Goal: Use online tool/utility

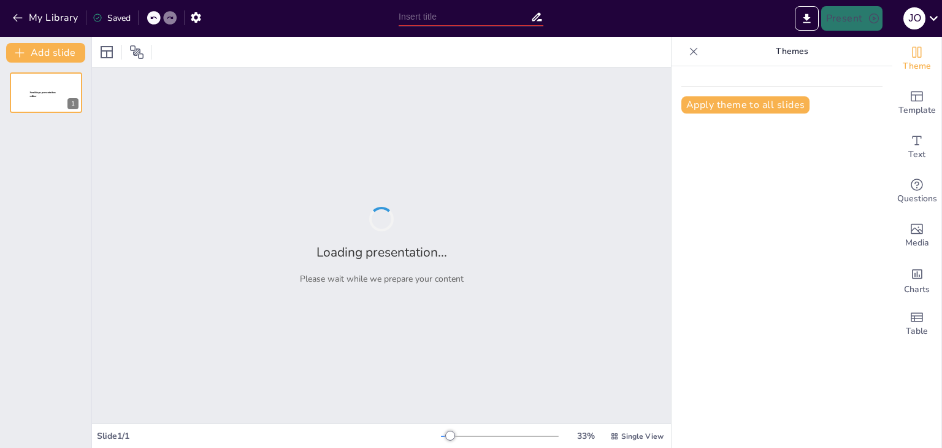
type input "Imported PRESENTACIÓN SEGURIDAD E HIGIENE - ONLINE.pptx"
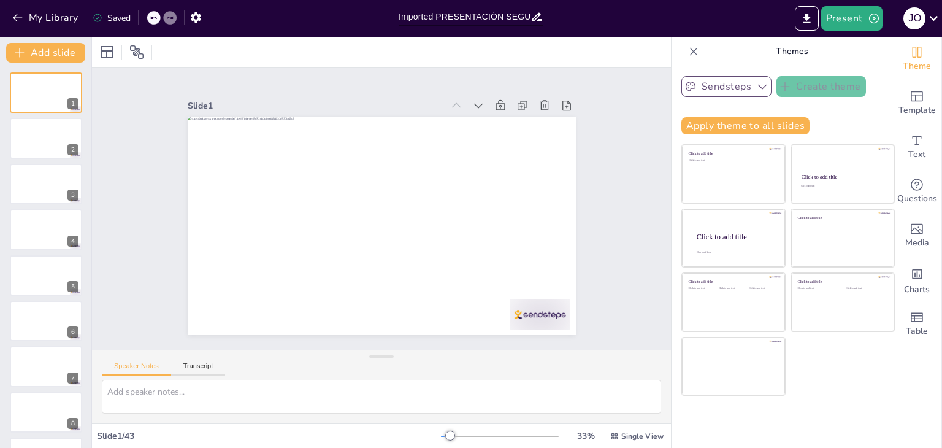
click at [741, 89] on button "Sendsteps" at bounding box center [726, 86] width 90 height 21
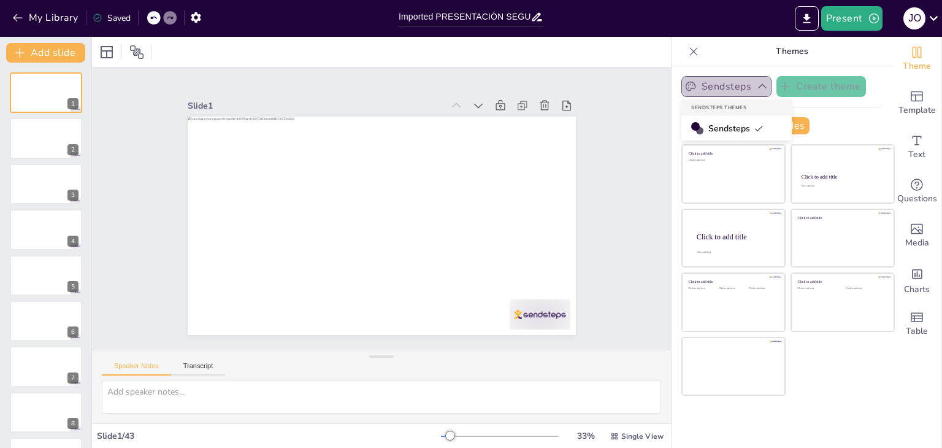
click at [741, 89] on button "Sendsteps" at bounding box center [726, 86] width 90 height 21
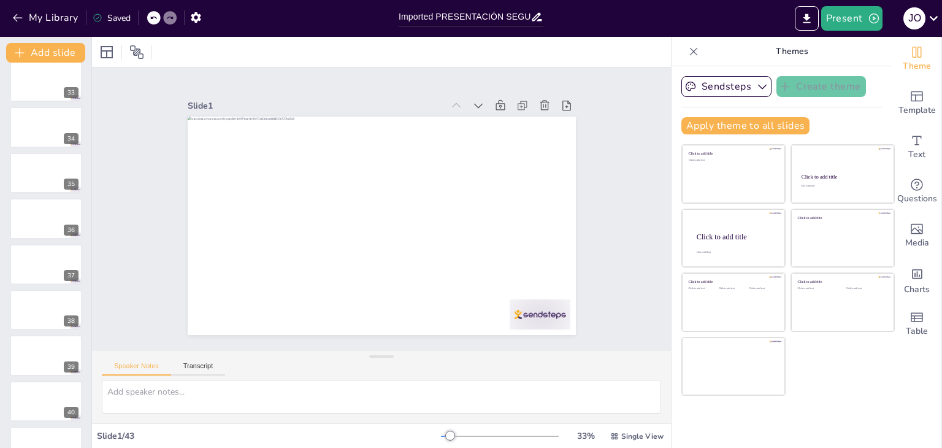
scroll to position [1590, 0]
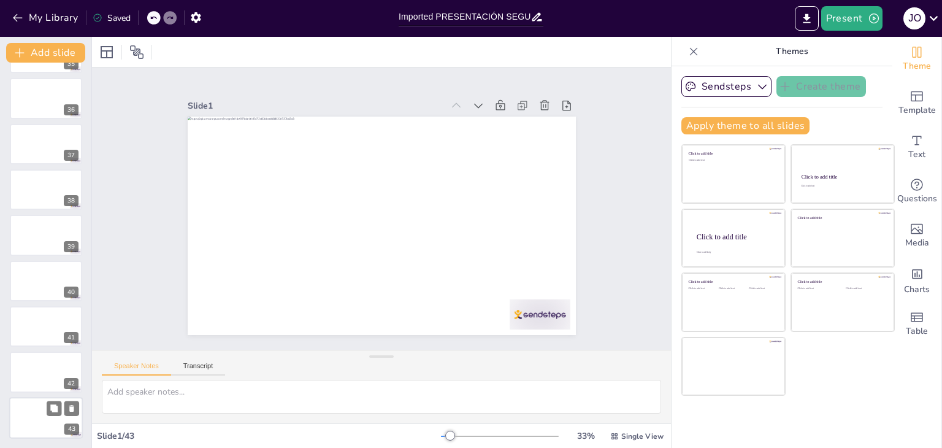
click at [26, 415] on div at bounding box center [46, 418] width 74 height 42
click at [30, 329] on div at bounding box center [46, 326] width 74 height 42
click at [25, 280] on div at bounding box center [46, 281] width 74 height 42
click at [27, 229] on div at bounding box center [46, 236] width 74 height 42
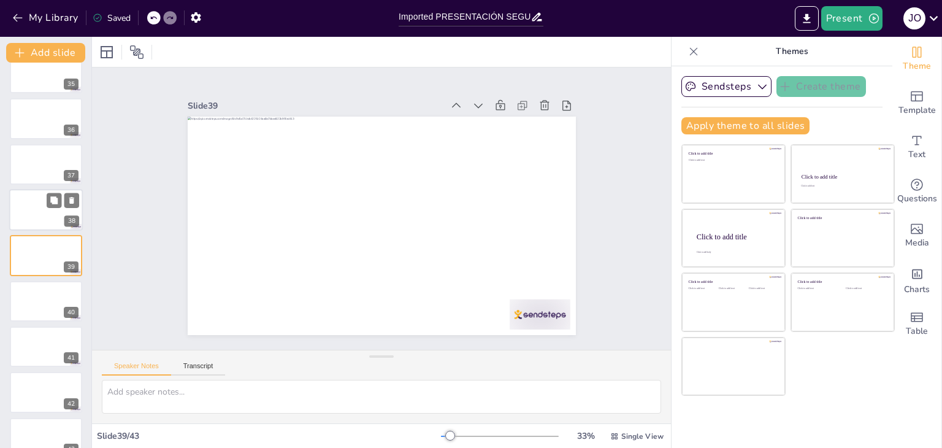
click at [29, 209] on div at bounding box center [46, 210] width 74 height 42
click at [29, 175] on div at bounding box center [46, 164] width 74 height 42
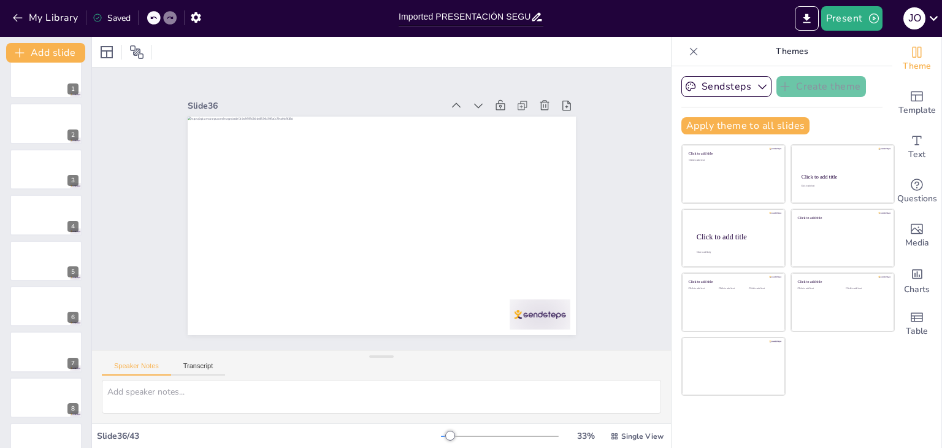
scroll to position [0, 0]
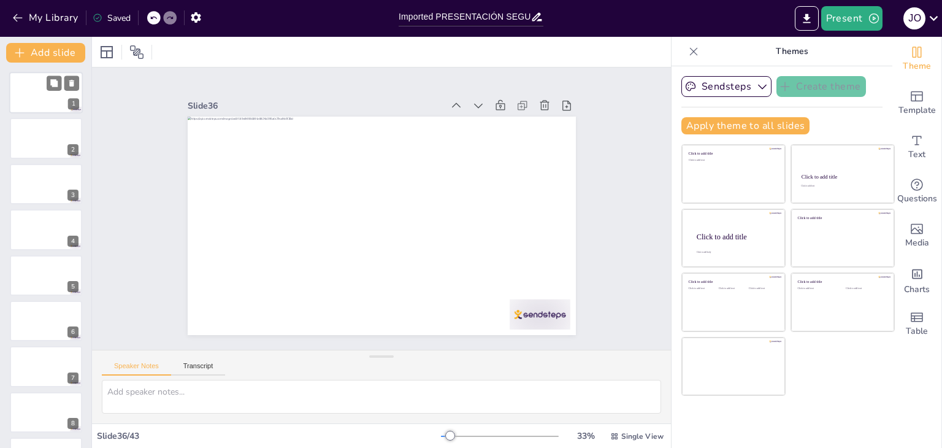
click at [38, 88] on div at bounding box center [46, 93] width 74 height 42
click at [190, 366] on button "Transcript" at bounding box center [198, 368] width 55 height 13
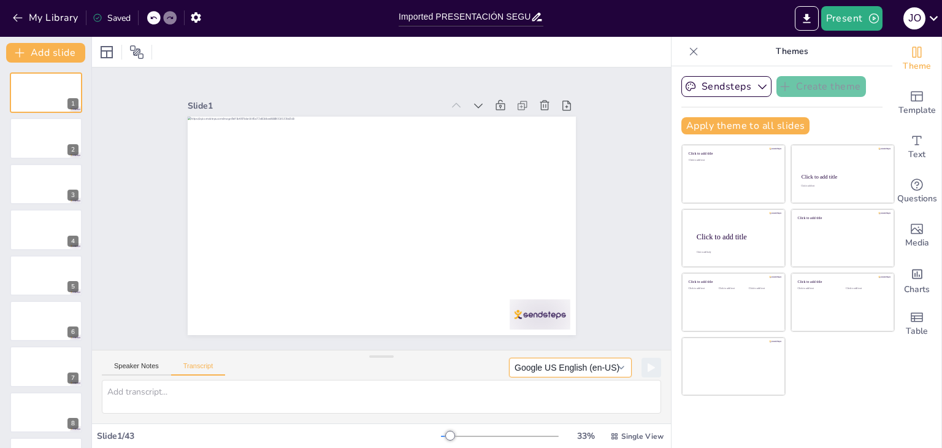
click at [560, 370] on button "Google US English (en-US)" at bounding box center [570, 367] width 123 height 20
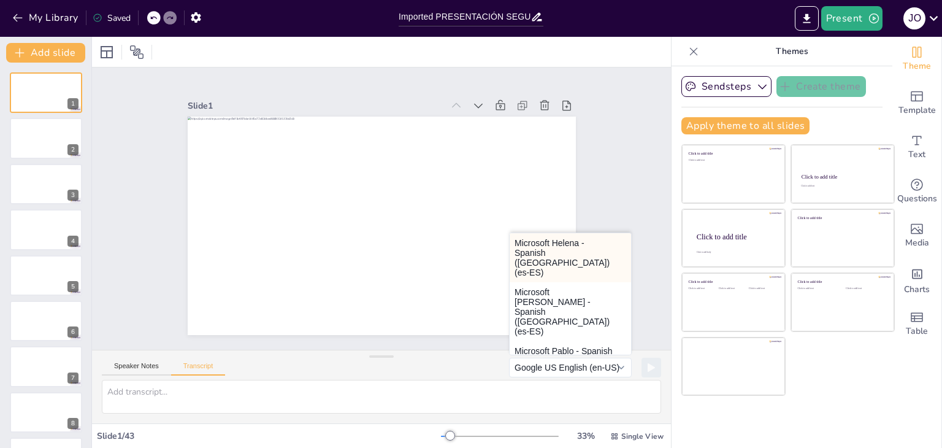
click at [539, 256] on button "Microsoft Helena - Spanish ([GEOGRAPHIC_DATA]) (es-ES)" at bounding box center [569, 257] width 121 height 49
